Goal: Use online tool/utility: Utilize a website feature to perform a specific function

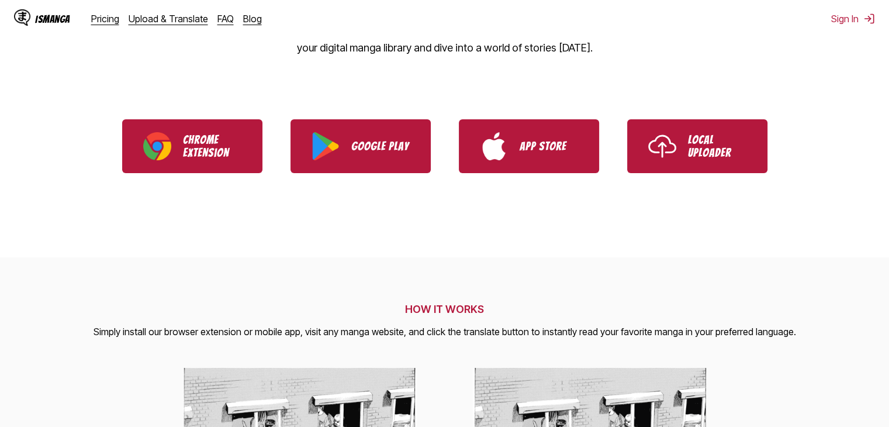
scroll to position [174, 0]
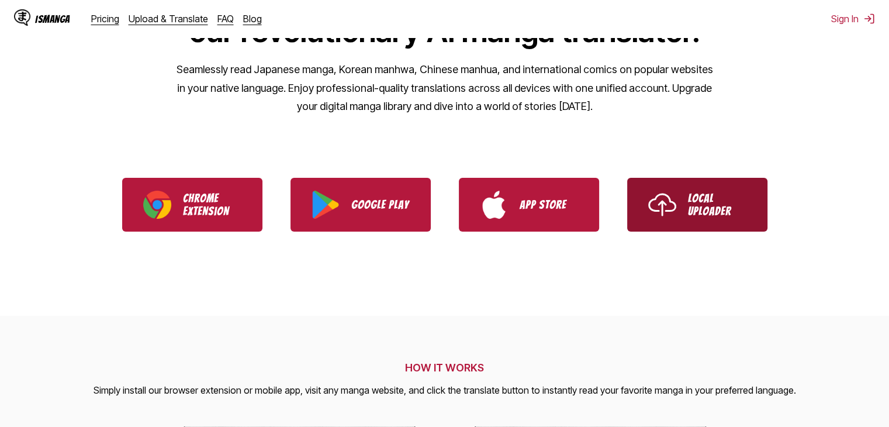
click at [660, 209] on img "Use IsManga Local Uploader" at bounding box center [662, 205] width 28 height 28
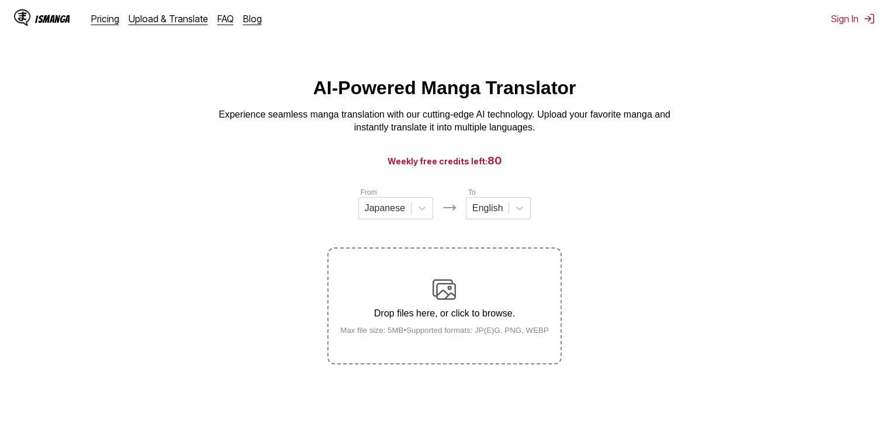
click at [444, 294] on img at bounding box center [444, 289] width 23 height 23
click at [0, 0] on input "Drop files here, or click to browse. Max file size: 5MB • Supported formats: JP…" at bounding box center [0, 0] width 0 height 0
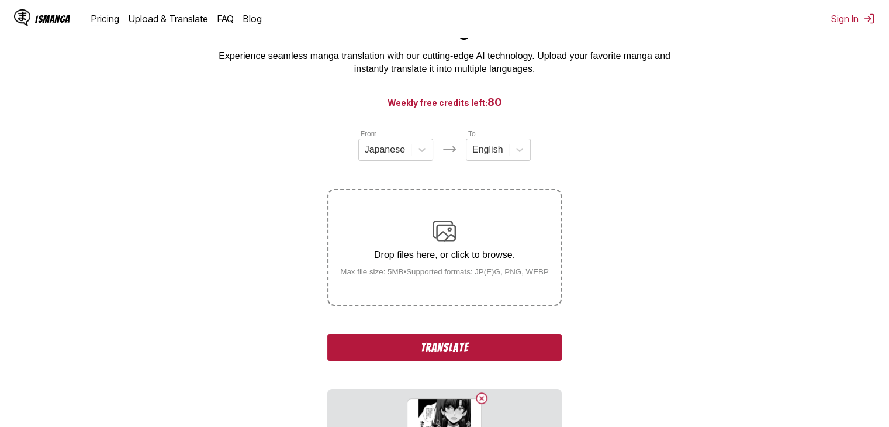
scroll to position [225, 0]
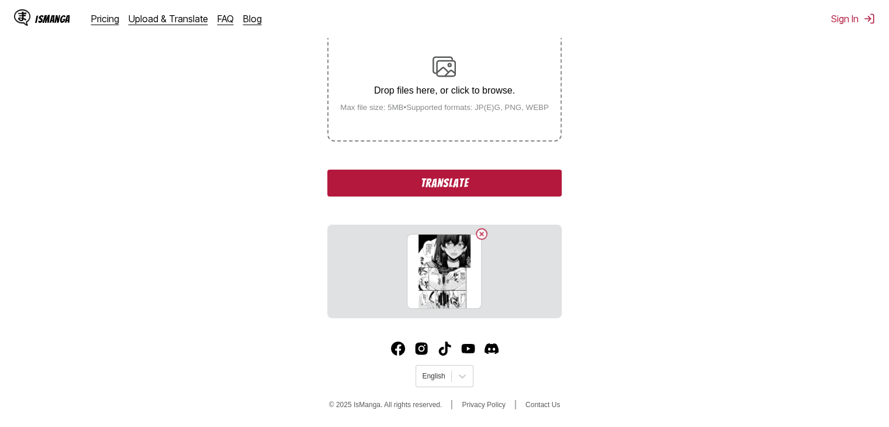
click at [481, 183] on button "Translate" at bounding box center [444, 183] width 234 height 27
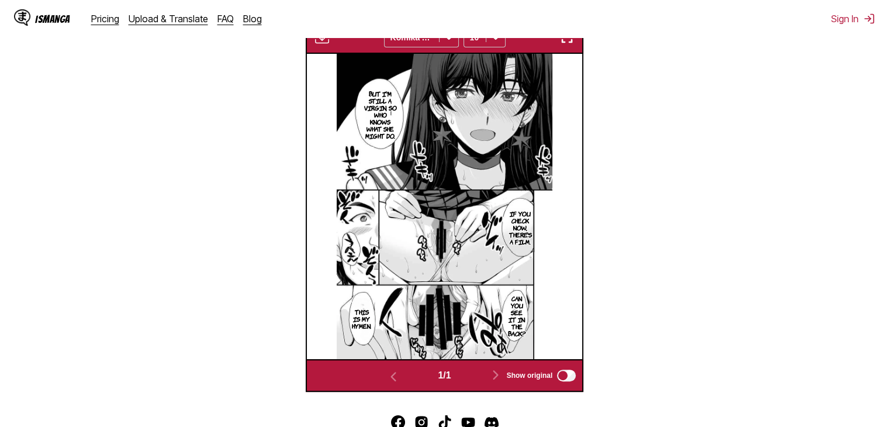
scroll to position [254, 0]
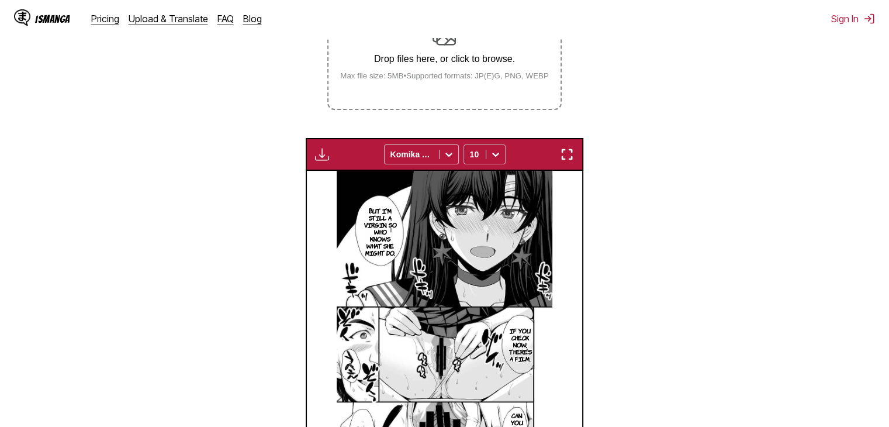
click at [493, 153] on icon at bounding box center [496, 155] width 12 height 12
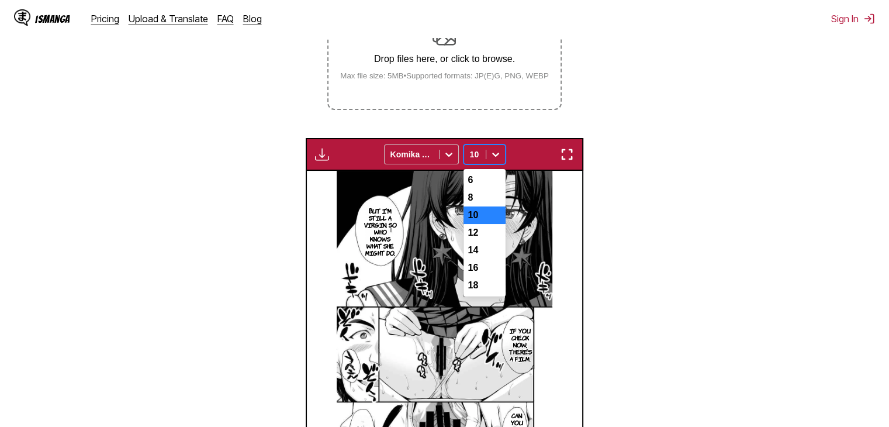
click at [493, 153] on icon at bounding box center [496, 155] width 12 height 12
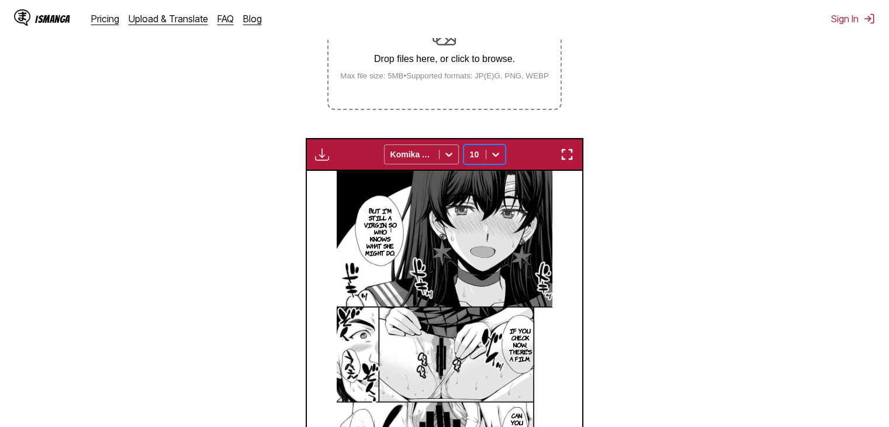
click at [448, 154] on icon at bounding box center [449, 155] width 12 height 12
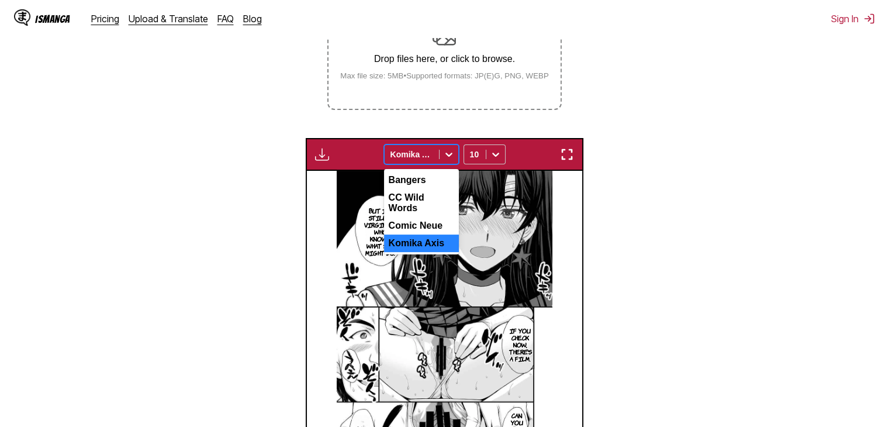
click at [448, 154] on icon at bounding box center [449, 155] width 12 height 12
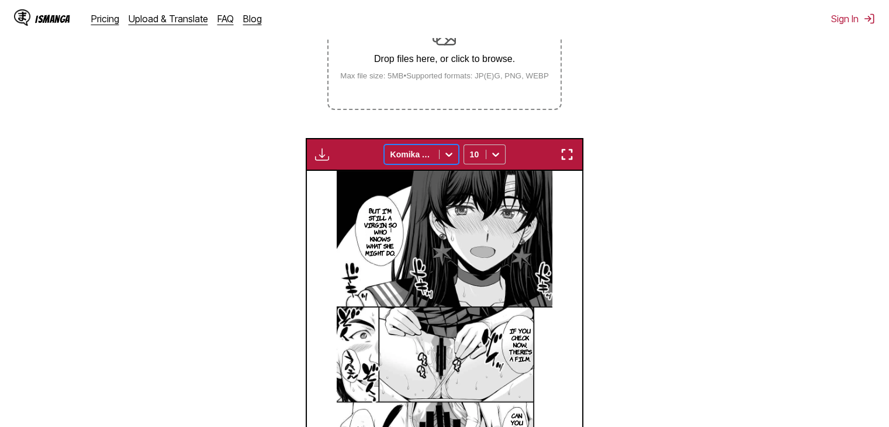
scroll to position [196, 0]
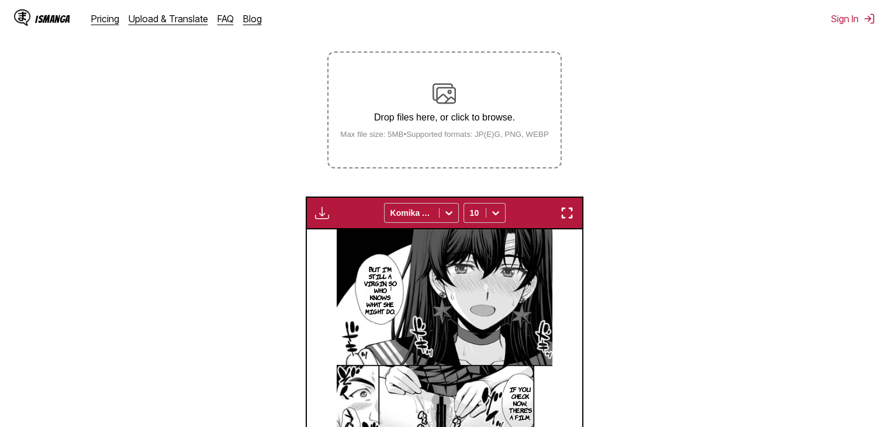
click at [454, 120] on p "Drop files here, or click to browse." at bounding box center [444, 117] width 227 height 11
click at [0, 0] on input "Drop files here, or click to browse. Max file size: 5MB • Supported formats: JP…" at bounding box center [0, 0] width 0 height 0
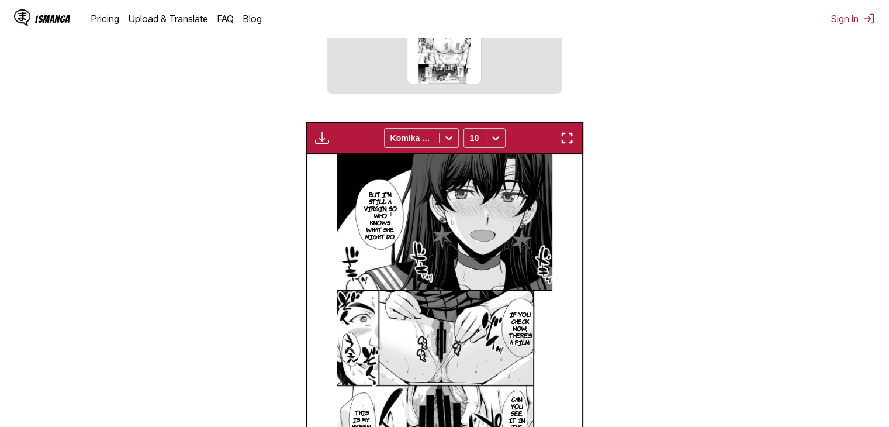
scroll to position [623, 0]
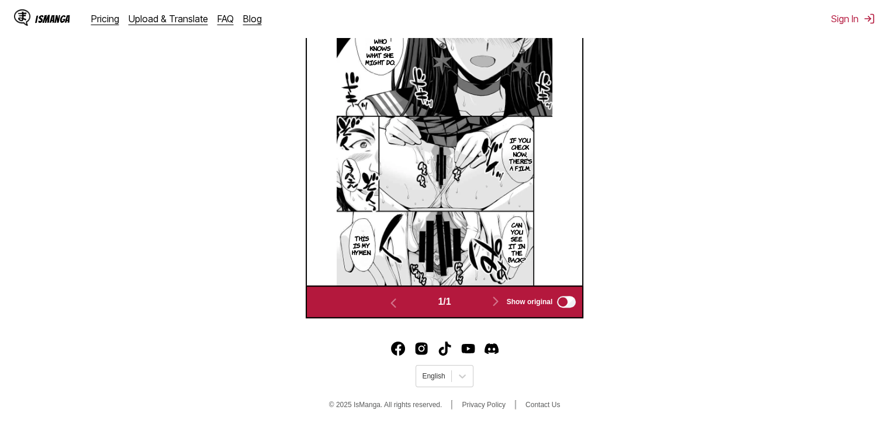
click at [439, 298] on span "1 / 1" at bounding box center [444, 301] width 13 height 11
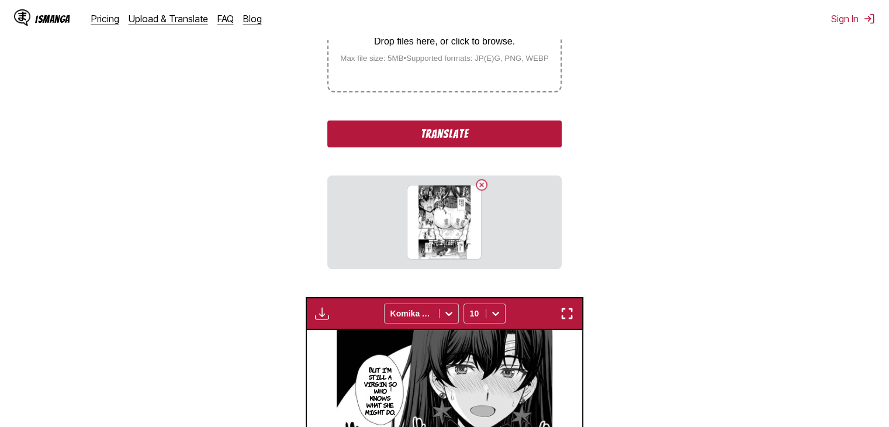
scroll to position [155, 0]
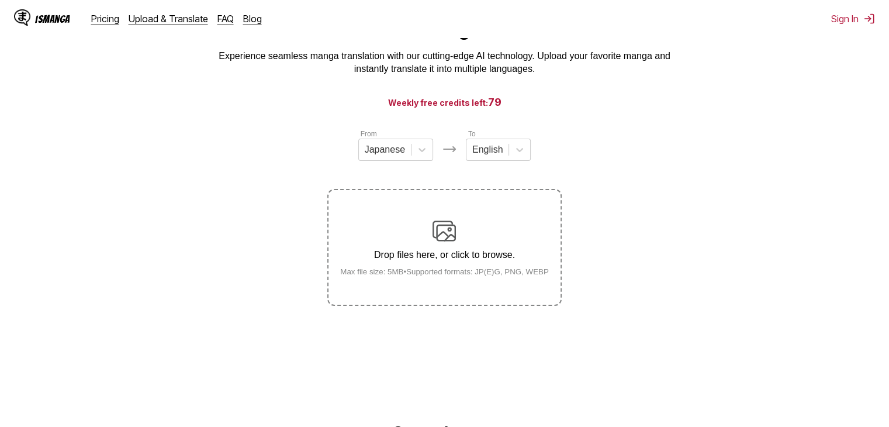
scroll to position [117, 0]
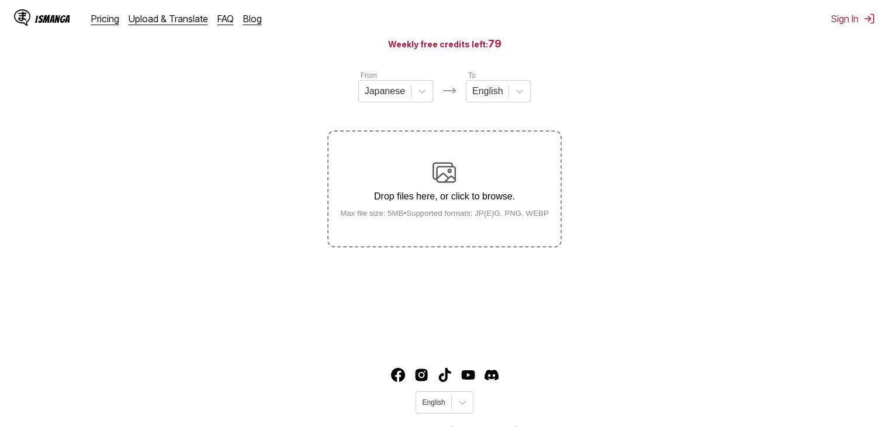
click at [456, 180] on div "Drop files here, or click to browse. Max file size: 5MB • Supported formats: JP…" at bounding box center [444, 189] width 227 height 57
click at [0, 0] on input "Drop files here, or click to browse. Max file size: 5MB • Supported formats: JP…" at bounding box center [0, 0] width 0 height 0
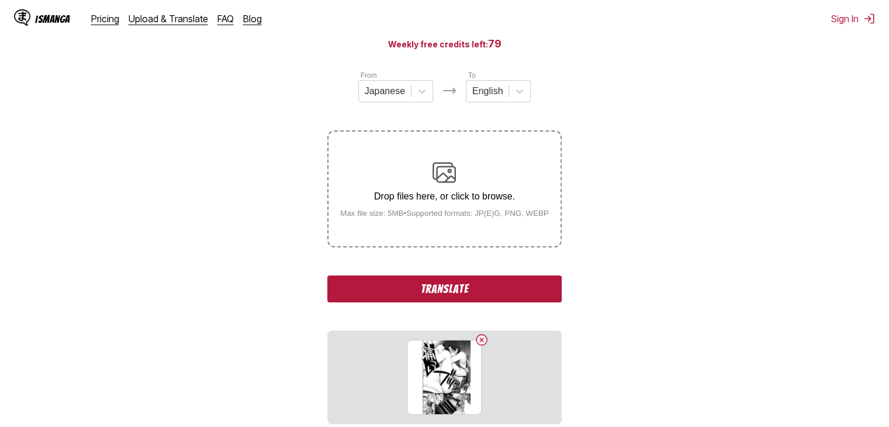
scroll to position [225, 0]
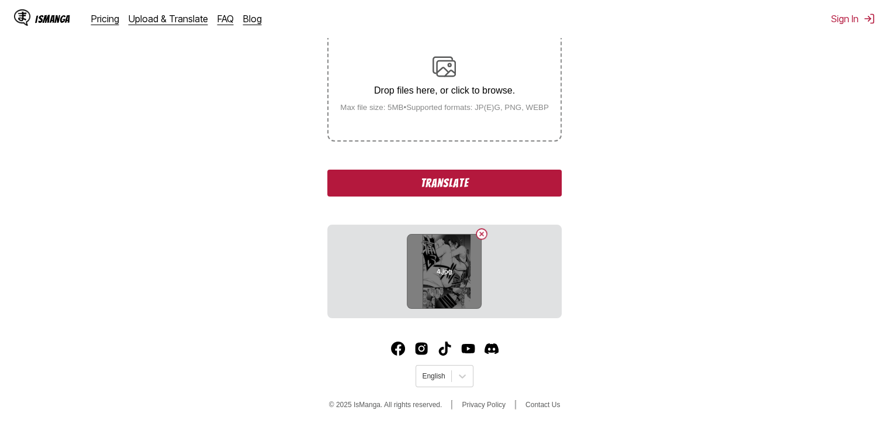
click at [483, 234] on button "Delete image" at bounding box center [482, 234] width 14 height 14
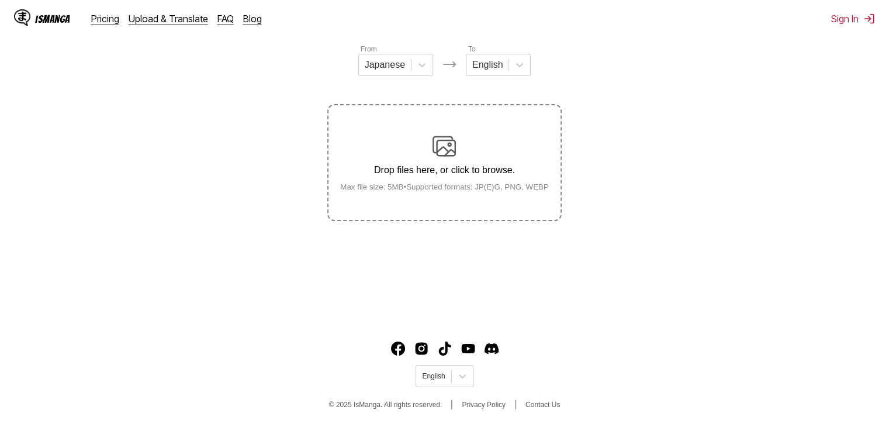
scroll to position [143, 0]
click at [439, 167] on p "Drop files here, or click to browse." at bounding box center [444, 170] width 227 height 11
click at [0, 0] on input "Drop files here, or click to browse. Max file size: 5MB • Supported formats: JP…" at bounding box center [0, 0] width 0 height 0
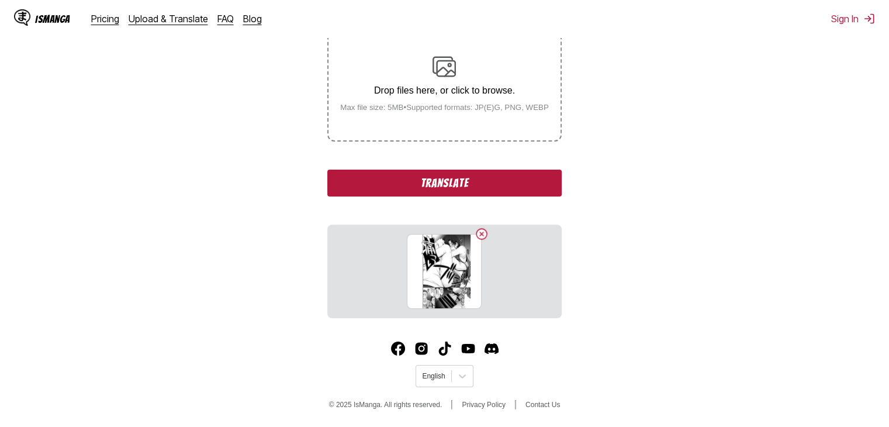
click at [376, 115] on label "Drop files here, or click to browse. Max file size: 5MB • Supported formats: JP…" at bounding box center [445, 83] width 232 height 115
click at [0, 0] on input "Drop files here, or click to browse. Max file size: 5MB • Supported formats: JP…" at bounding box center [0, 0] width 0 height 0
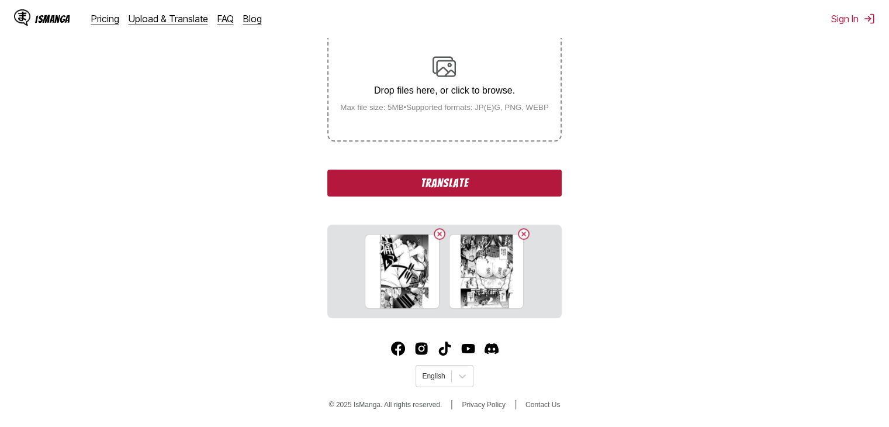
click at [441, 101] on div "Drop files here, or click to browse. Max file size: 5MB • Supported formats: JP…" at bounding box center [444, 83] width 227 height 57
click at [0, 0] on input "Drop files here, or click to browse. Max file size: 5MB • Supported formats: JP…" at bounding box center [0, 0] width 0 height 0
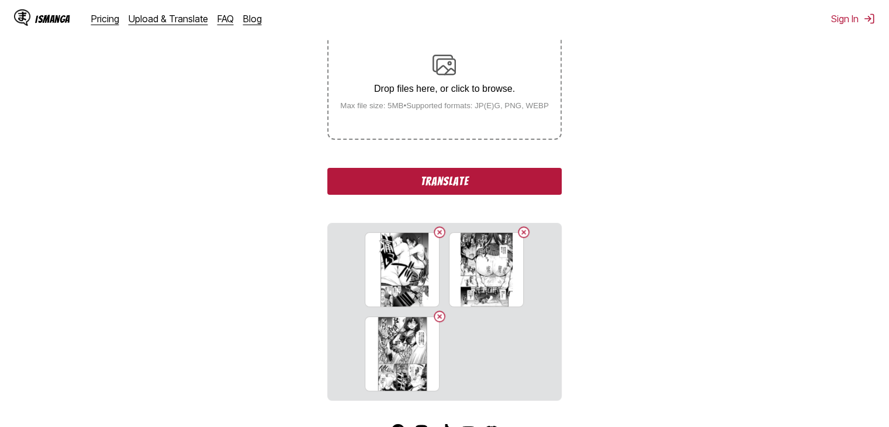
click at [448, 183] on button "Translate" at bounding box center [444, 181] width 234 height 27
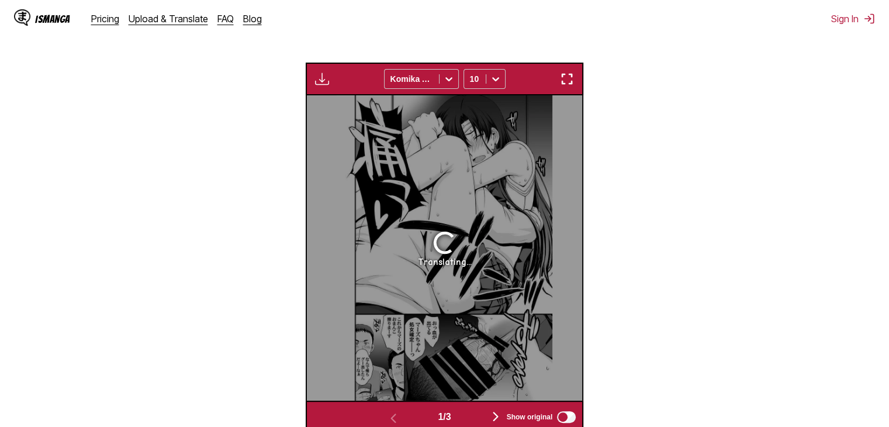
scroll to position [430, 0]
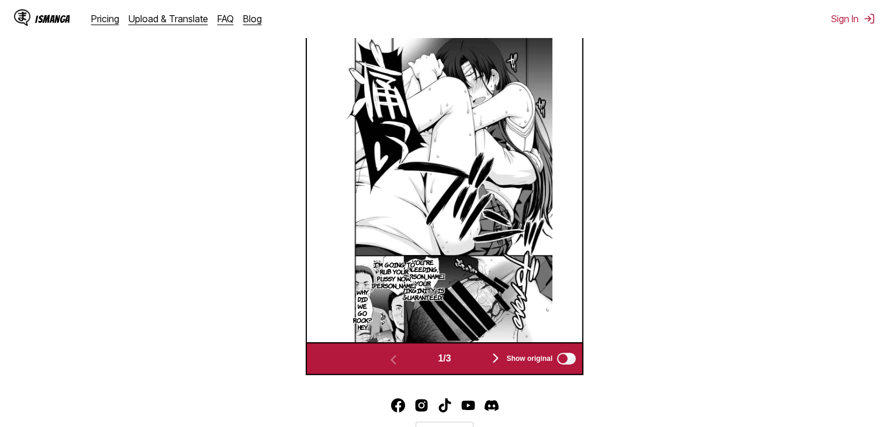
click at [498, 354] on img "button" at bounding box center [496, 358] width 14 height 14
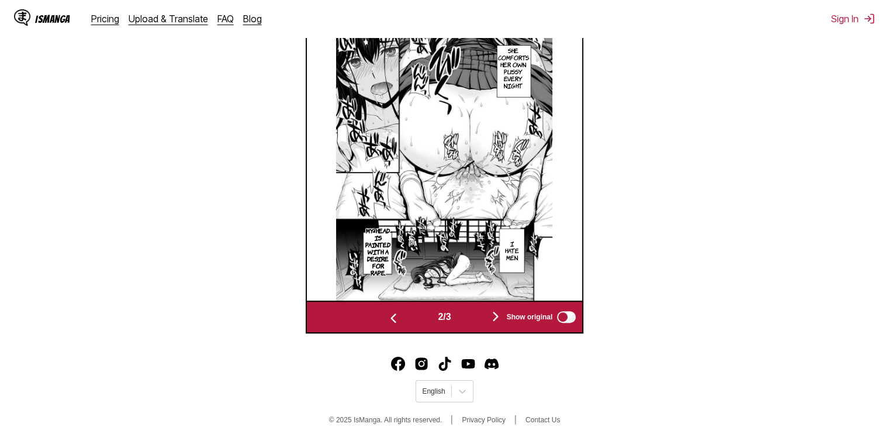
scroll to position [388, 0]
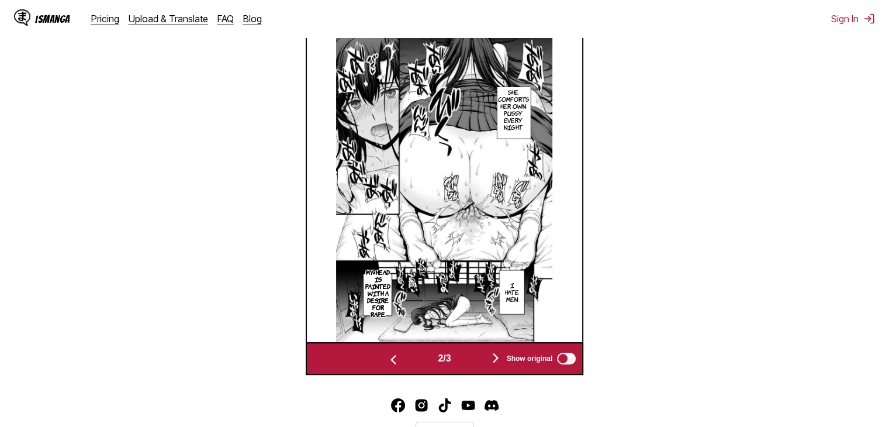
click at [498, 354] on img "button" at bounding box center [496, 358] width 14 height 14
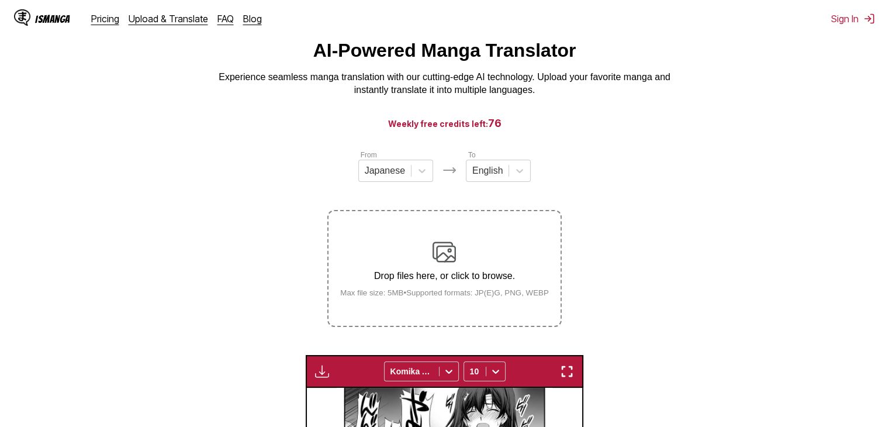
scroll to position [0, 0]
